Goal: Feedback & Contribution: Submit feedback/report problem

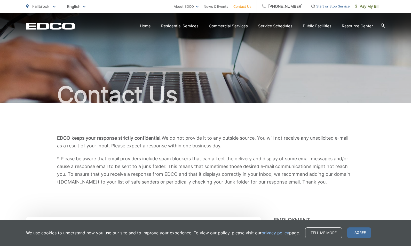
click at [400, 58] on div "Contact Us" at bounding box center [205, 58] width 411 height 90
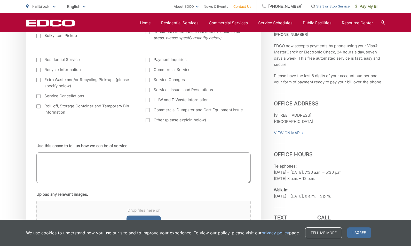
scroll to position [234, 0]
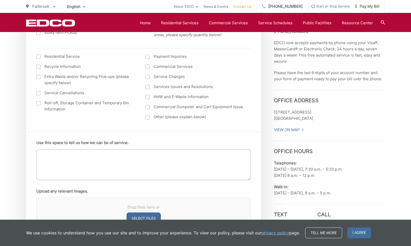
click at [42, 158] on textarea "Use this space to tell us how we can be of service." at bounding box center [143, 164] width 214 height 31
drag, startPoint x: 155, startPoint y: 153, endPoint x: 158, endPoint y: 155, distance: 3.3
click at [155, 153] on textarea "Why are your rate continuing to rise???? 2023 it was $83 thrn 86" at bounding box center [143, 164] width 214 height 31
click at [167, 154] on textarea "Why are your rate continuing to rise???? 2023 it was $83 thren $86" at bounding box center [143, 164] width 214 height 31
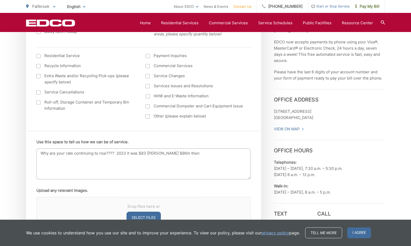
click at [152, 154] on textarea "Why are your rate continuing to rise???? 2023 it was $83 thren $86m then" at bounding box center [143, 164] width 214 height 31
click at [167, 154] on textarea "Why are your rate continuing to rise???? 2023 it was $83 then $86m then" at bounding box center [143, 164] width 214 height 31
click at [179, 153] on textarea "Why are your rate continuing to rise???? 2023 it was $83 then $86 then" at bounding box center [143, 164] width 214 height 31
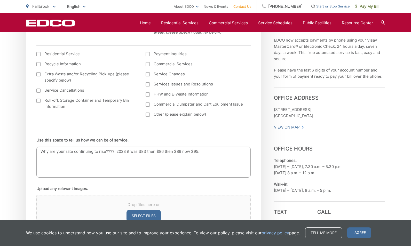
scroll to position [236, 0]
click at [56, 157] on textarea "Why are your rate continuing to rise???? 2023 it was $83 then $86 then $89 now …" at bounding box center [143, 162] width 214 height 31
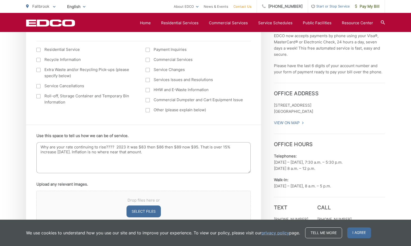
scroll to position [241, 0]
type textarea "Why are your rate continuing to rise???? 2023 it was $83 then $86 then $89 now …"
click at [149, 71] on div at bounding box center [148, 70] width 4 height 4
click at [0, 0] on input "Service Changes" at bounding box center [0, 0] width 0 height 0
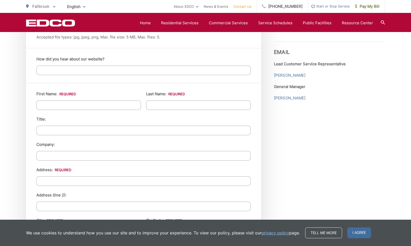
click at [73, 103] on input "First Name: *" at bounding box center [88, 106] width 105 height 10
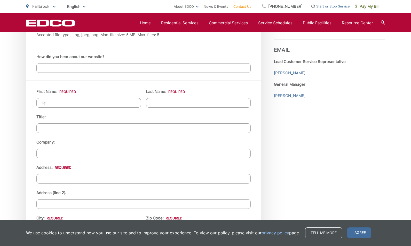
scroll to position [437, 0]
click at [62, 104] on input "He" at bounding box center [88, 103] width 105 height 10
type input "Henry"
type input "Strauss"
type input "3926 Flowerwood Lane"
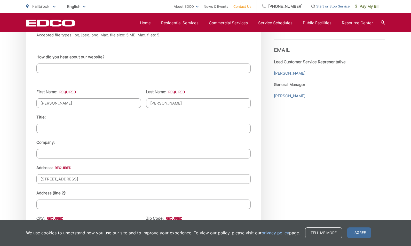
type input "Fallbrook"
type input "92028-8031"
type input "7607284870"
type input "henry.j.strauss@roadrunner.com"
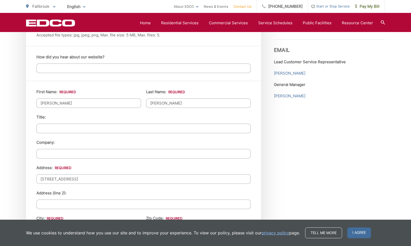
type input "(760) 728-4870"
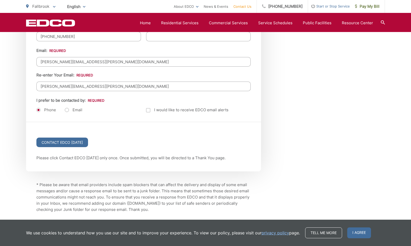
scroll to position [656, 0]
click at [67, 110] on label "Email" at bounding box center [74, 109] width 18 height 5
radio input "true"
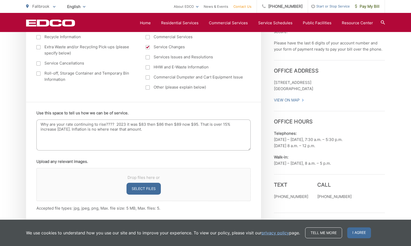
scroll to position [262, 0]
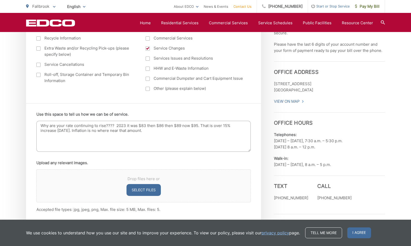
drag, startPoint x: 61, startPoint y: 129, endPoint x: 67, endPoint y: 131, distance: 6.3
click at [62, 129] on textarea "Why are your rate continuing to rise???? 2023 it was $83 then $86 then $89 now …" at bounding box center [143, 136] width 214 height 31
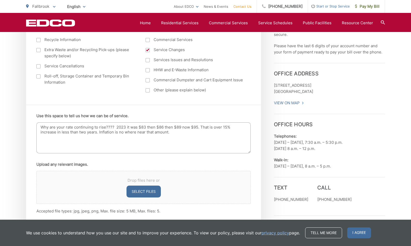
click at [172, 133] on textarea "Why are your rate continuing to rise???? 2023 it was $83 then $86 then $89 now …" at bounding box center [143, 137] width 214 height 31
click at [66, 128] on textarea "Why are your rate continuing to rise???? 2023 it was $83 then $86 then $89 now …" at bounding box center [143, 137] width 214 height 31
click at [87, 128] on textarea "Why are your service rate continuing to rise???? 2023 it was $83 then $86 then …" at bounding box center [143, 137] width 214 height 31
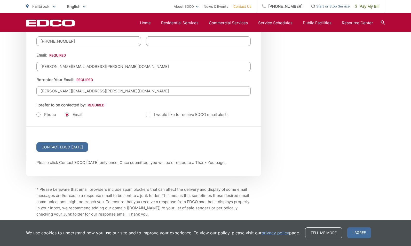
scroll to position [684, 0]
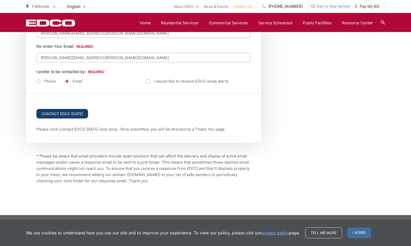
type textarea "Why are your service rates continuing to rise???? 2023 it was $83 then $86 then…"
click at [57, 111] on input "Contact EDCO Today" at bounding box center [62, 114] width 52 height 10
